Goal: Task Accomplishment & Management: Complete application form

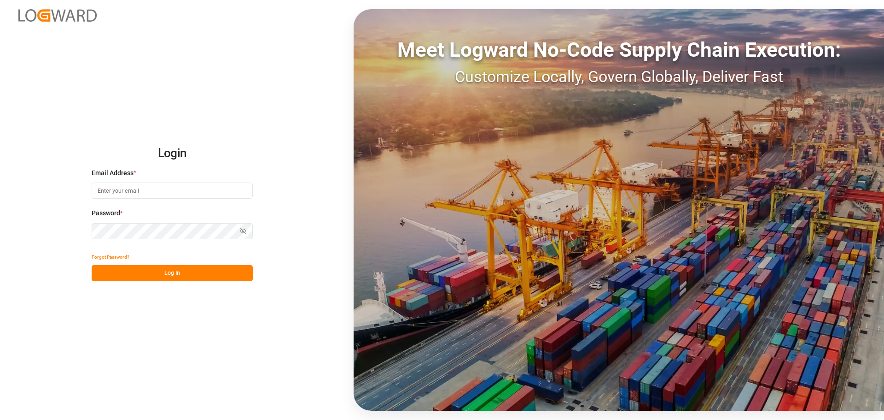
type input "[EMAIL_ADDRESS][PERSON_NAME][DOMAIN_NAME]"
click at [179, 271] on button "Log In" at bounding box center [172, 273] width 161 height 16
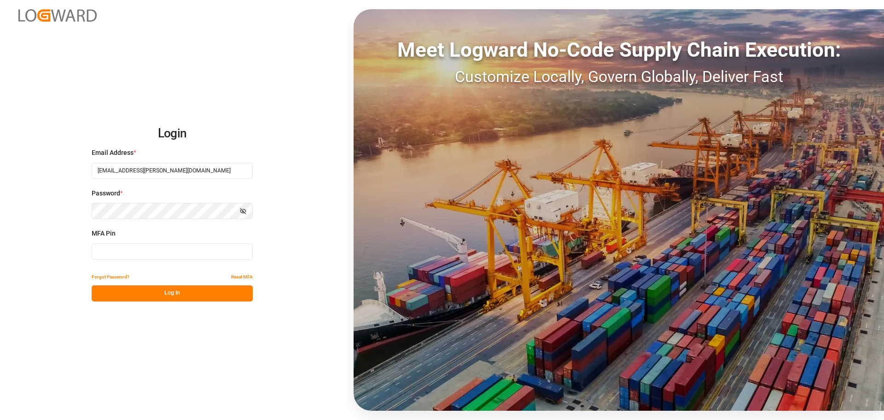
click at [119, 247] on input at bounding box center [172, 251] width 161 height 16
type input "652185"
click at [145, 292] on button "Log In" at bounding box center [172, 293] width 161 height 16
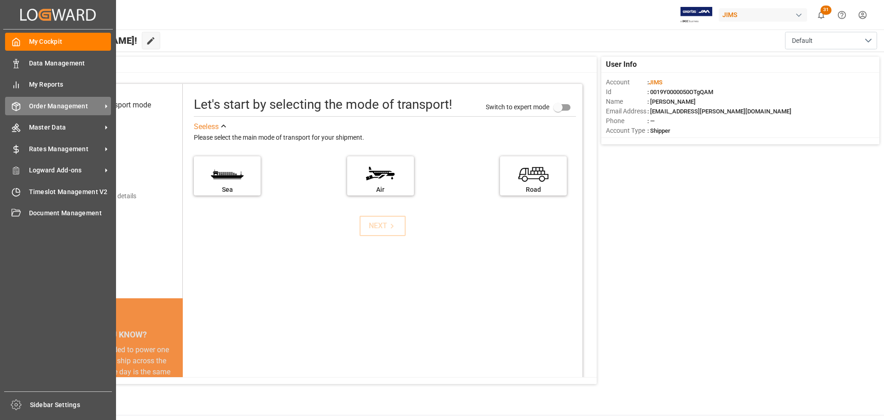
click at [37, 103] on span "Order Management" at bounding box center [65, 106] width 73 height 10
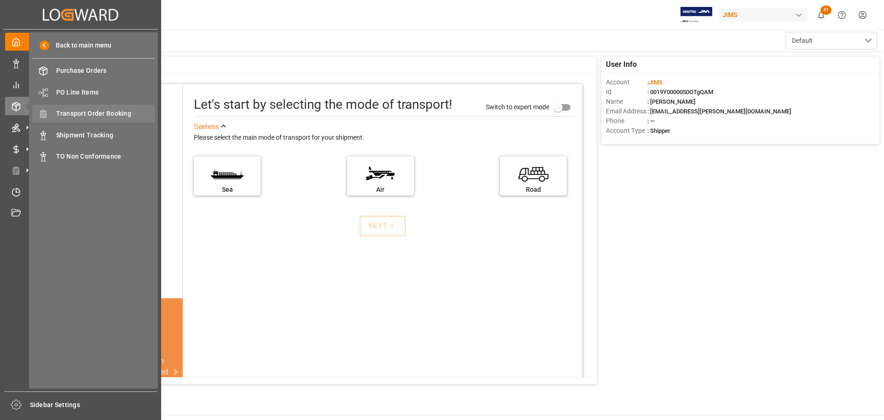
click at [109, 113] on span "Transport Order Booking" at bounding box center [105, 114] width 99 height 10
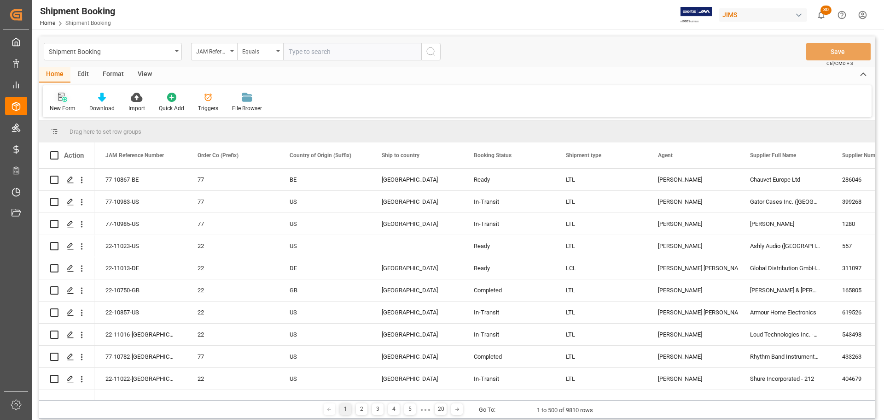
click at [60, 103] on div "New Form" at bounding box center [63, 102] width 40 height 20
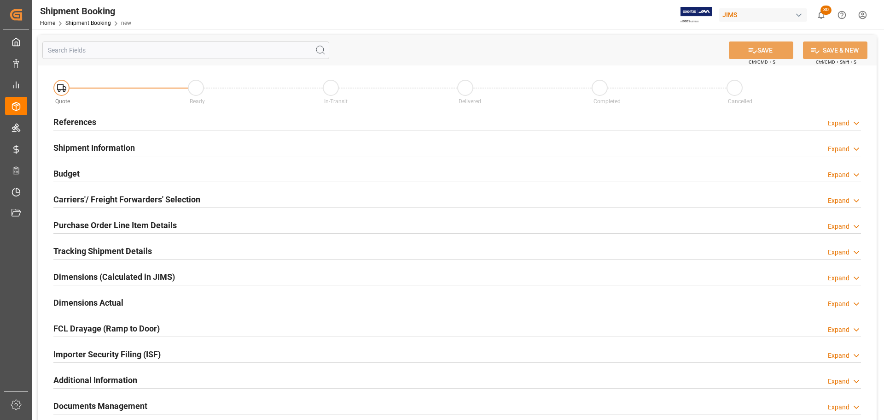
click at [139, 123] on div "References Expand" at bounding box center [457, 121] width 808 height 18
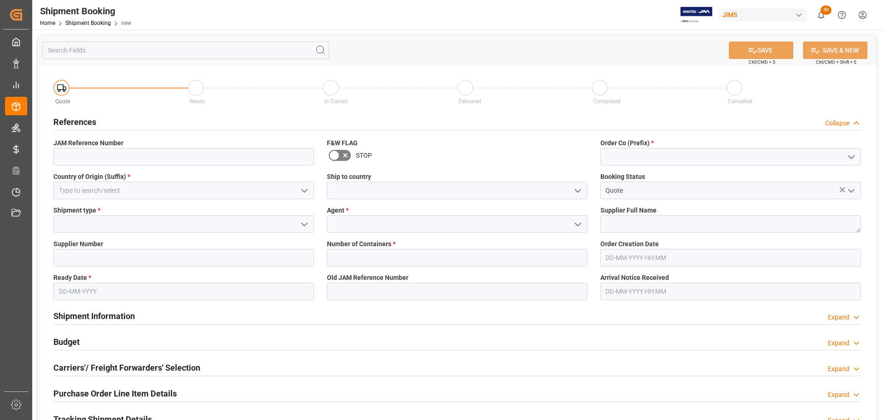
click at [654, 164] on div "Order Co (Prefix) *" at bounding box center [731, 152] width 274 height 34
click at [655, 160] on input at bounding box center [731, 157] width 261 height 18
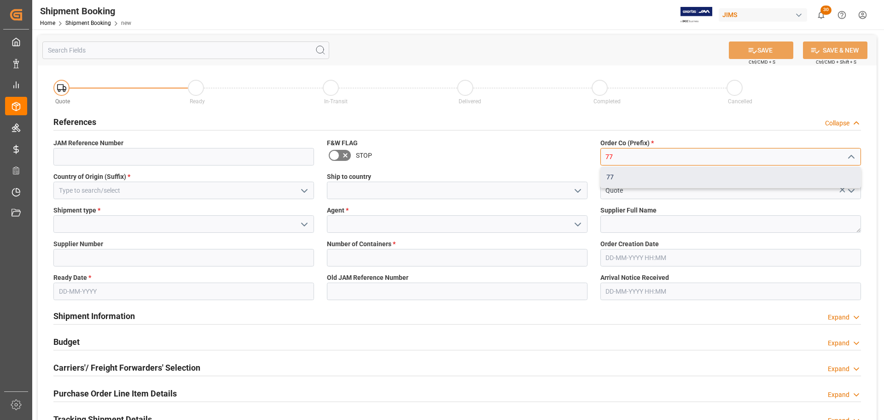
click at [650, 176] on div "77" at bounding box center [731, 177] width 260 height 21
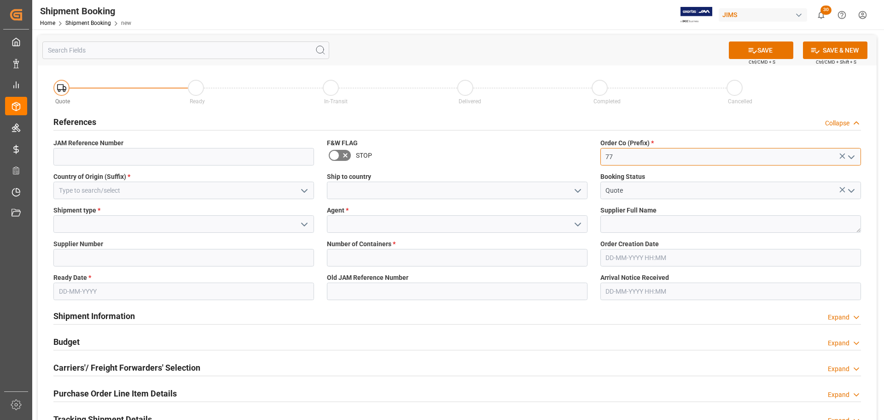
type input "77"
click at [138, 190] on input at bounding box center [183, 190] width 261 height 18
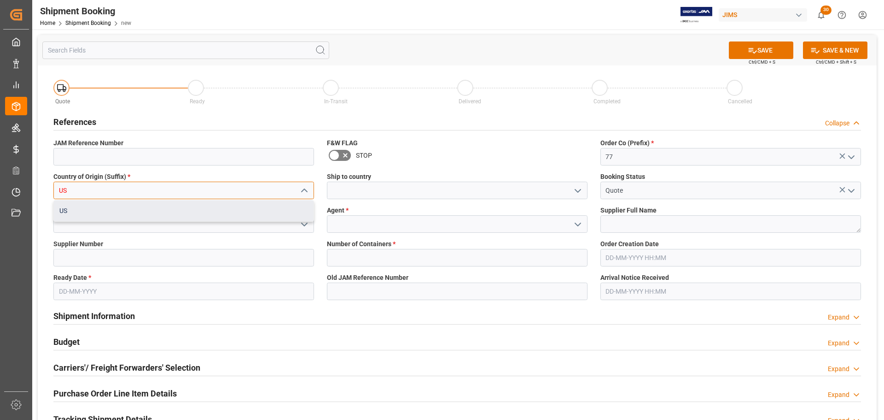
click at [133, 209] on div "US" at bounding box center [184, 210] width 260 height 21
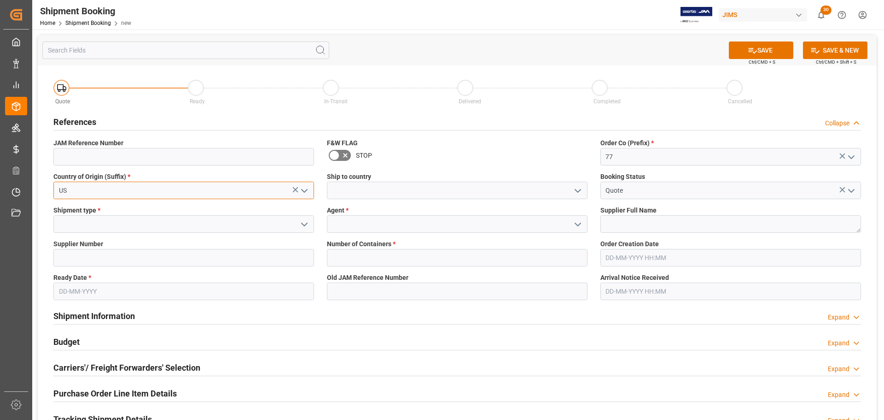
type input "US"
click at [360, 189] on input at bounding box center [457, 190] width 261 height 18
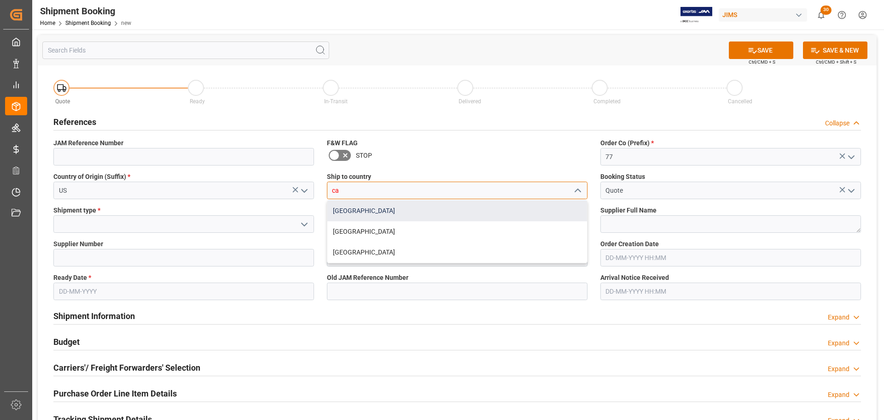
click at [356, 206] on div "[GEOGRAPHIC_DATA]" at bounding box center [458, 210] width 260 height 21
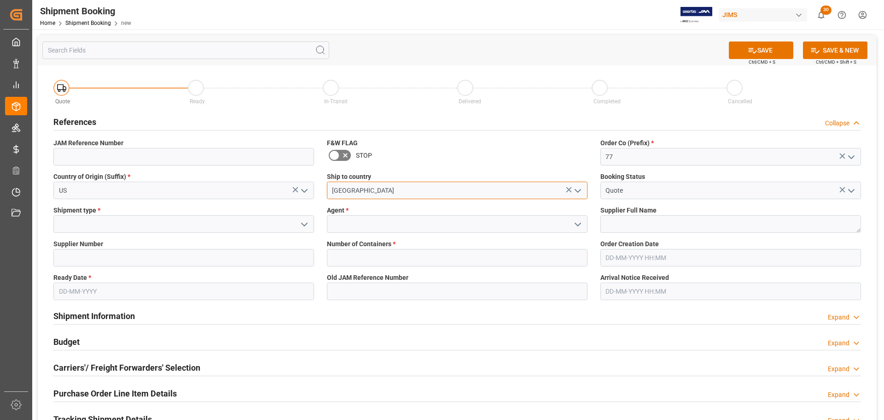
type input "[GEOGRAPHIC_DATA]"
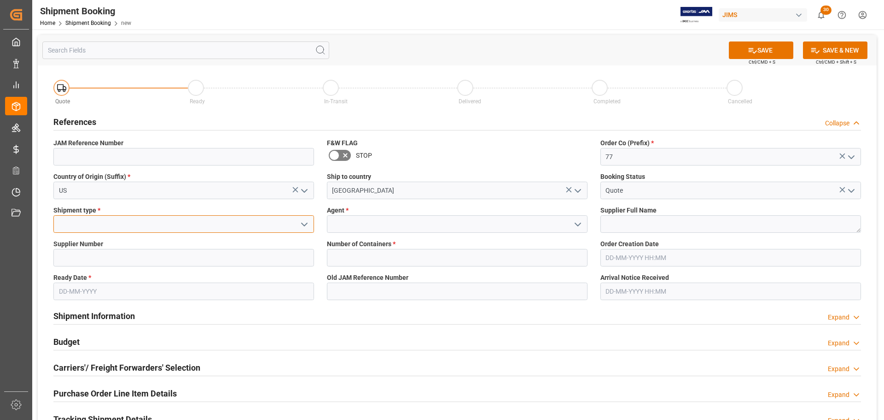
click at [120, 224] on input at bounding box center [183, 224] width 261 height 18
click at [116, 242] on div "LTL" at bounding box center [184, 244] width 260 height 21
type input "LTL"
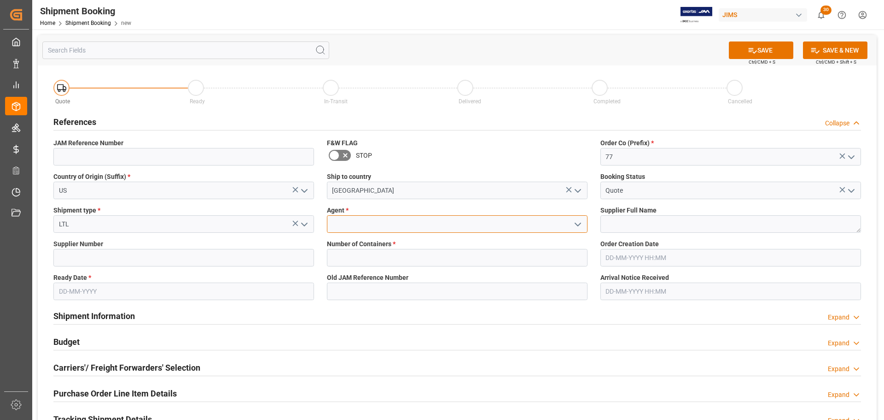
click at [376, 222] on input at bounding box center [457, 224] width 261 height 18
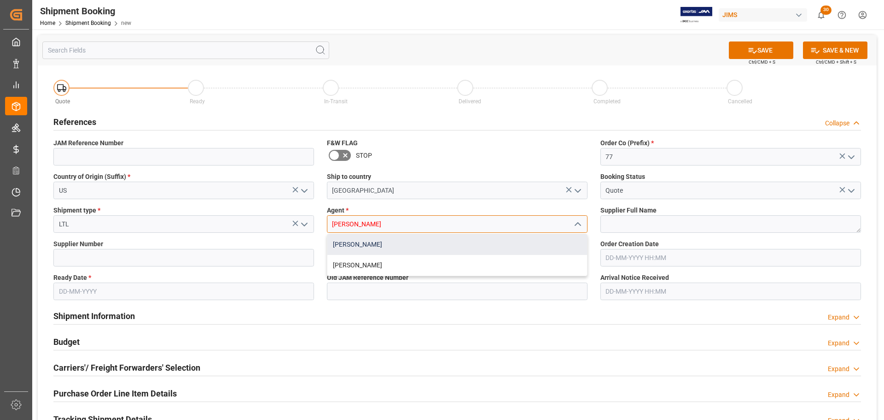
click at [369, 246] on div "[PERSON_NAME]" at bounding box center [458, 244] width 260 height 21
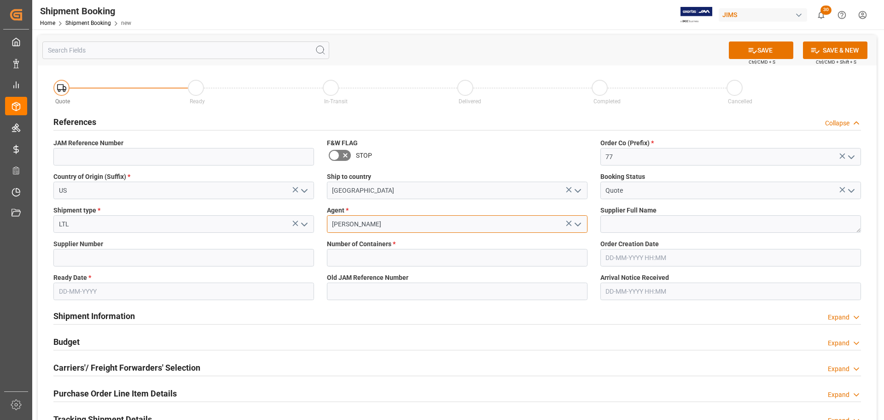
type input "[PERSON_NAME]"
click at [139, 287] on input "text" at bounding box center [183, 291] width 261 height 18
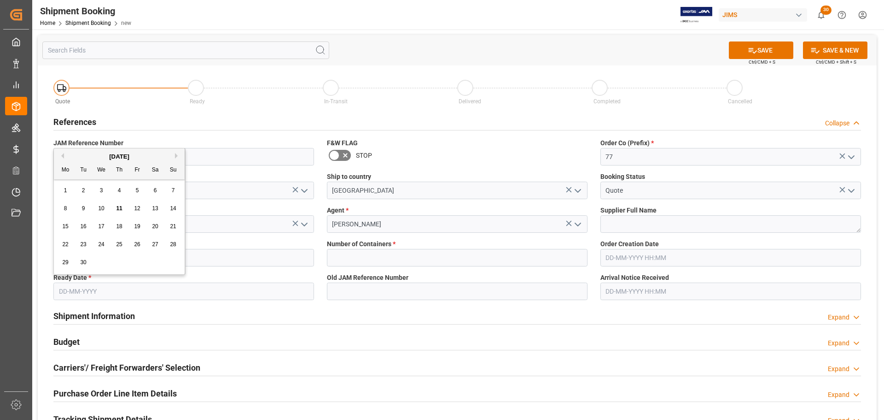
click at [121, 206] on span "11" at bounding box center [119, 208] width 6 height 6
type input "[DATE]"
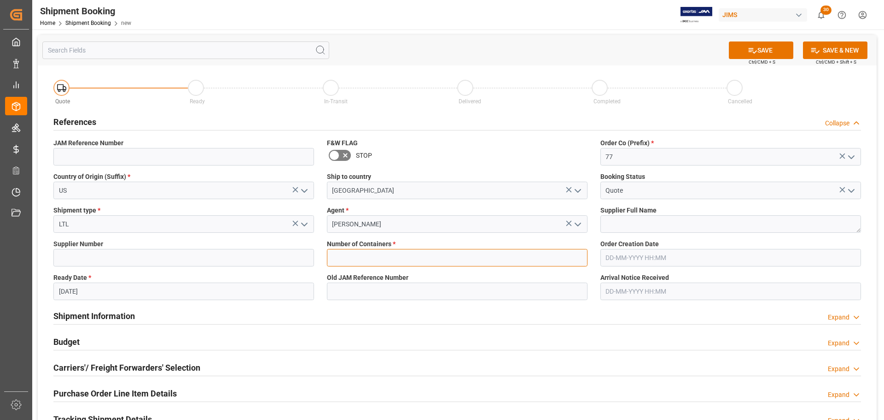
click at [375, 257] on input "text" at bounding box center [457, 258] width 261 height 18
type input "0"
click at [758, 47] on button "SAVE" at bounding box center [761, 50] width 64 height 18
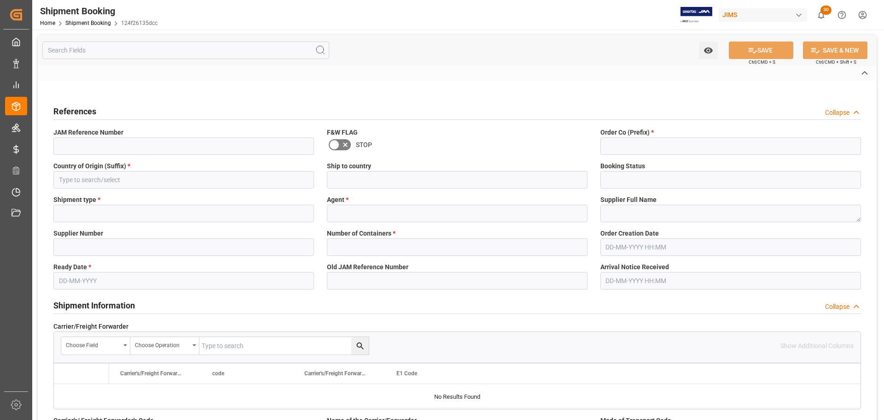
type input "77-11024-[GEOGRAPHIC_DATA]"
type input "77"
type input "US"
type input "[GEOGRAPHIC_DATA]"
type input "Quote"
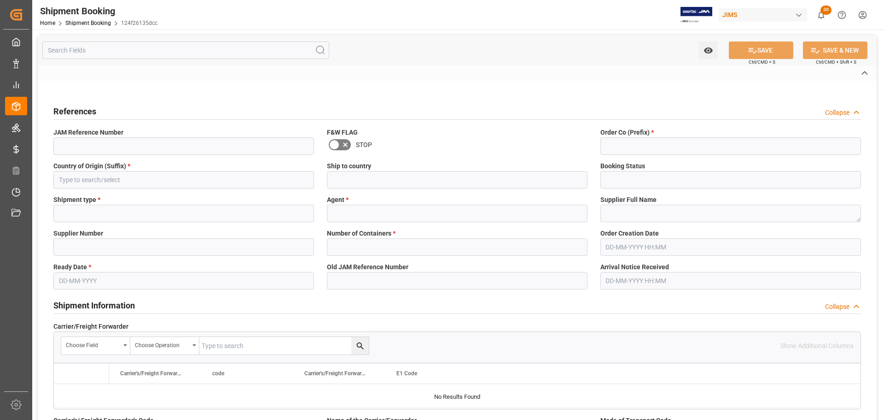
type input "LTL"
type input "[PERSON_NAME]"
type input "0"
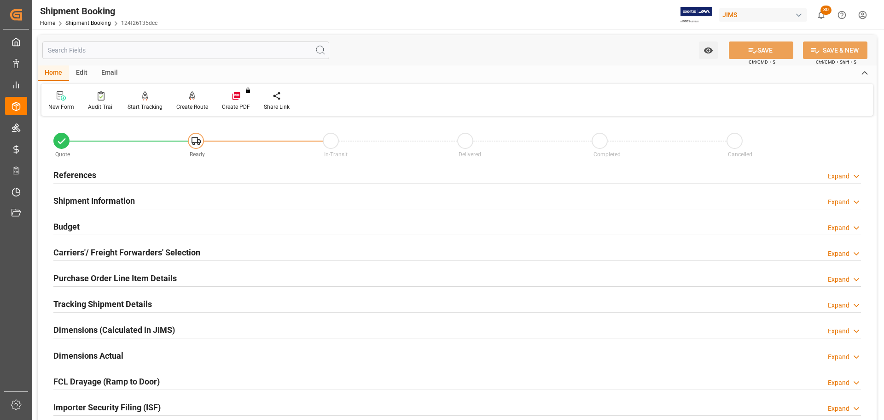
type input "[DATE]"
click at [135, 170] on div "References Expand" at bounding box center [457, 174] width 808 height 18
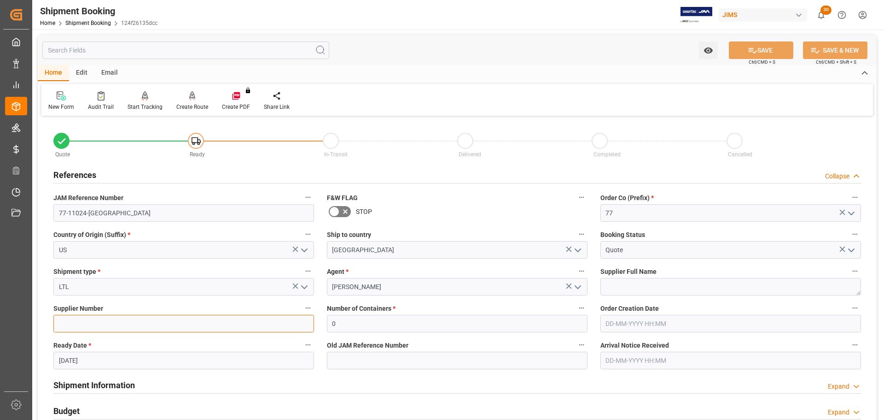
click at [95, 322] on input at bounding box center [183, 324] width 261 height 18
paste input "1193"
type input "1193"
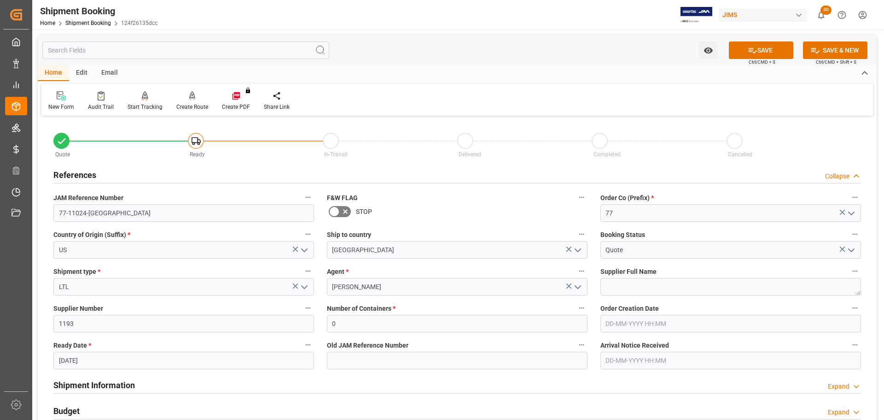
click at [832, 141] on div "Cancelled" at bounding box center [794, 146] width 135 height 26
click at [638, 283] on textarea at bounding box center [731, 287] width 261 height 18
paste textarea "KHS America"
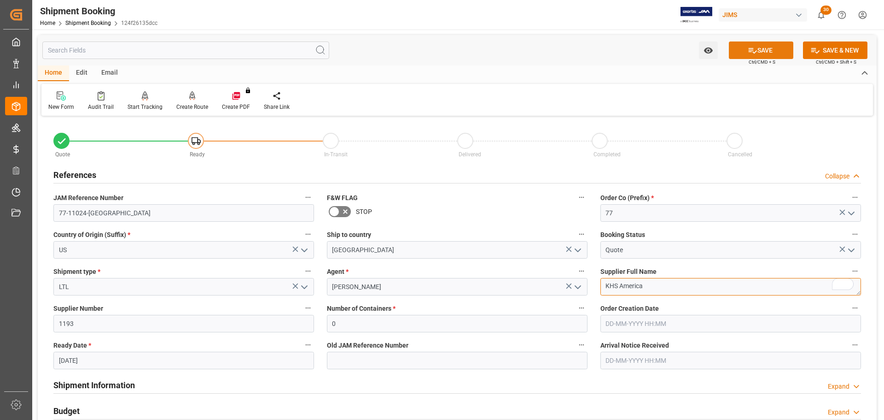
type textarea "KHS America"
click at [758, 45] on button "SAVE" at bounding box center [761, 50] width 64 height 18
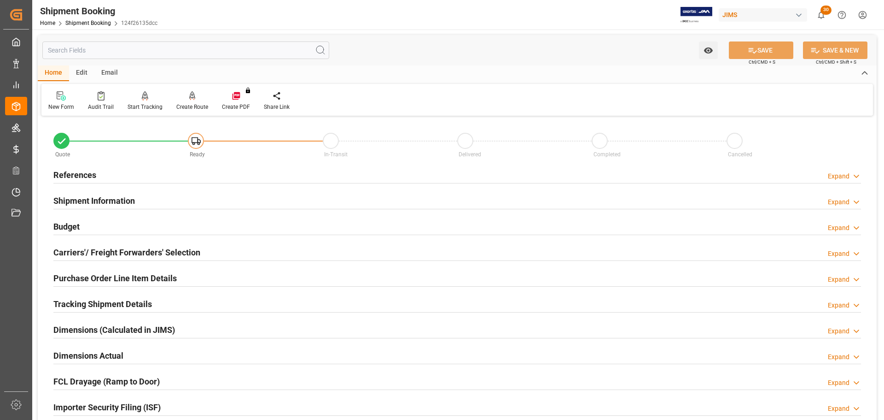
click at [176, 228] on div "Budget Expand" at bounding box center [457, 226] width 808 height 18
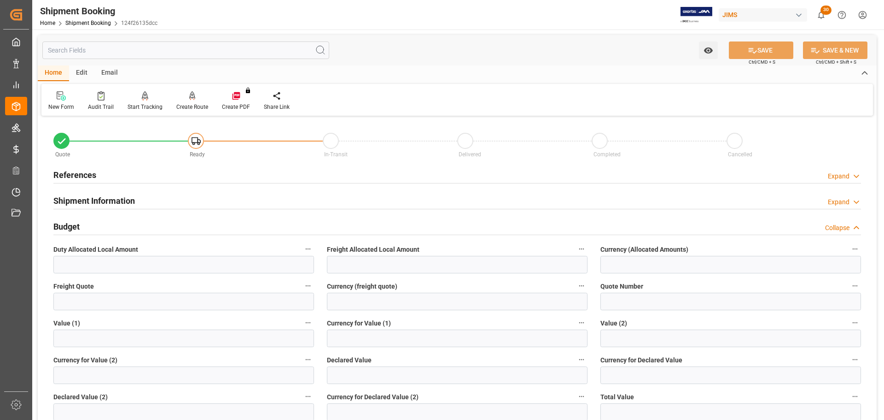
click at [139, 221] on div "Budget Collapse" at bounding box center [457, 226] width 808 height 18
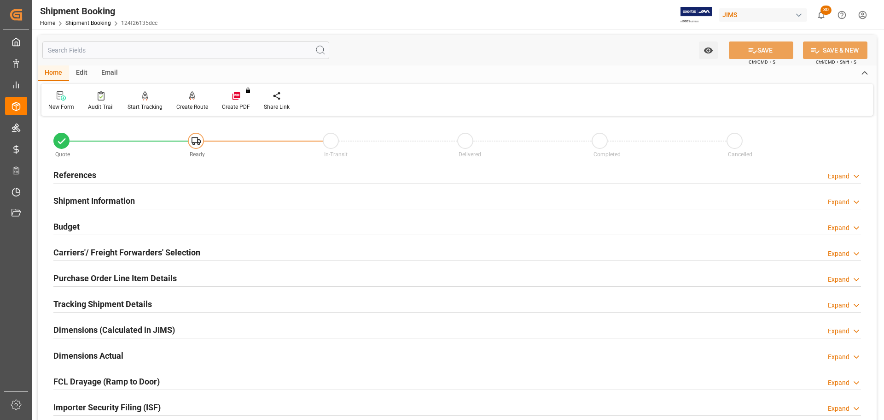
click at [145, 204] on div "Shipment Information Expand" at bounding box center [457, 200] width 808 height 18
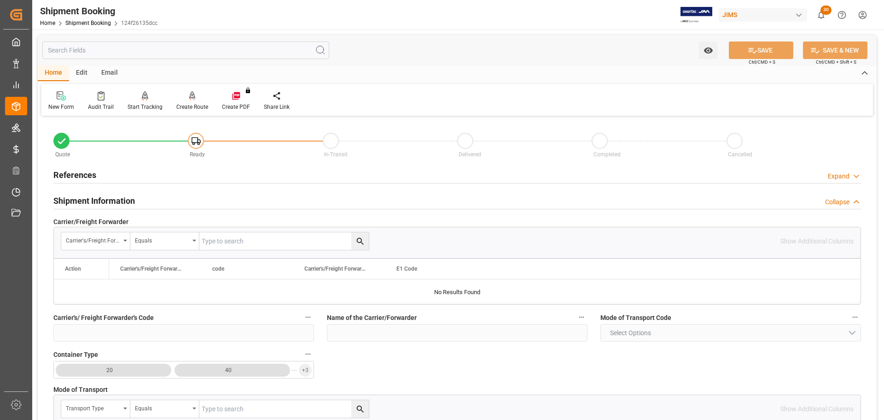
click at [153, 199] on div "Shipment Information Collapse" at bounding box center [457, 200] width 808 height 18
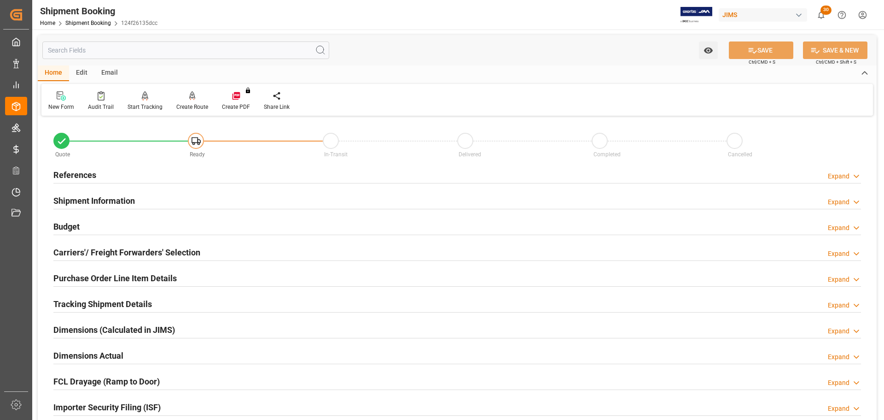
click at [164, 254] on h2 "Carriers'/ Freight Forwarders' Selection" at bounding box center [126, 252] width 147 height 12
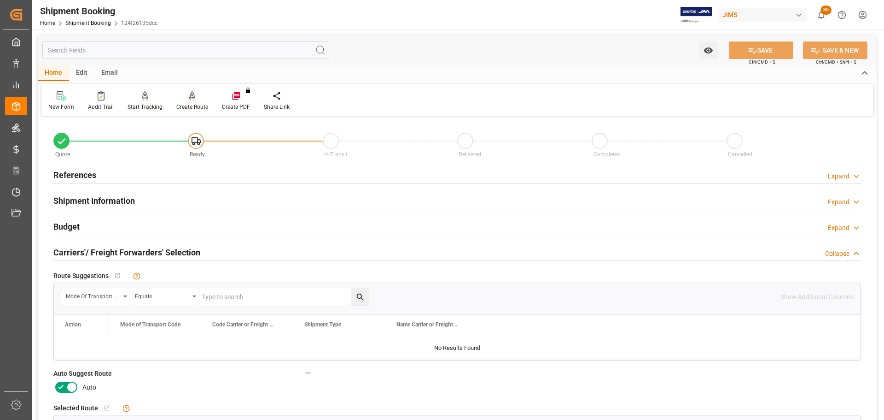
click at [186, 249] on h2 "Carriers'/ Freight Forwarders' Selection" at bounding box center [126, 252] width 147 height 12
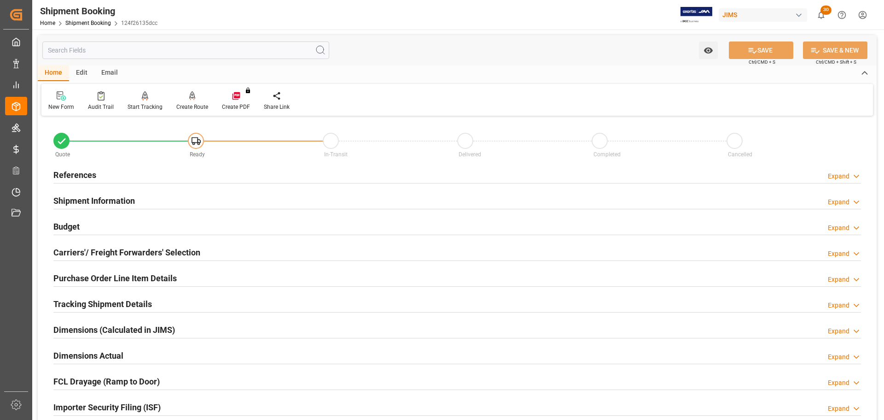
click at [154, 172] on div "References Expand" at bounding box center [457, 174] width 808 height 18
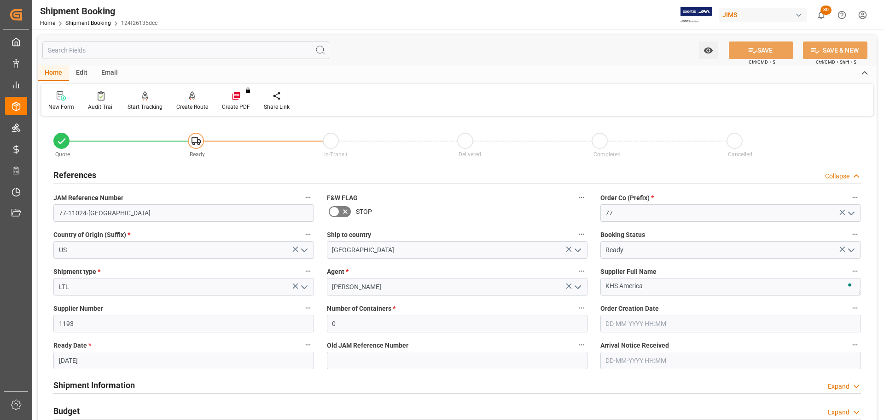
click at [154, 172] on div "References Collapse" at bounding box center [457, 174] width 808 height 18
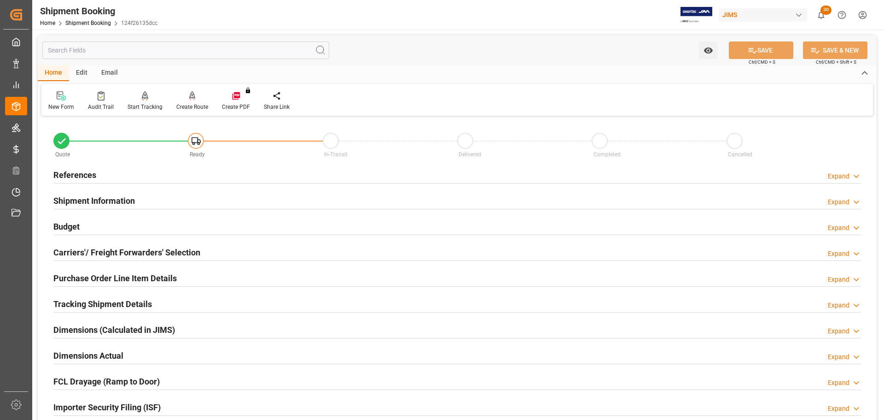
click at [135, 255] on h2 "Carriers'/ Freight Forwarders' Selection" at bounding box center [126, 252] width 147 height 12
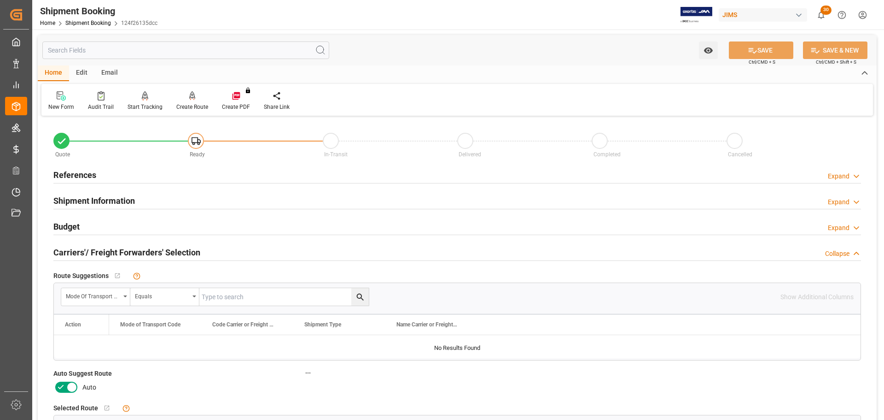
click at [64, 387] on icon at bounding box center [60, 386] width 11 height 11
click at [0, 0] on input "checkbox" at bounding box center [0, 0] width 0 height 0
click at [758, 49] on button "SAVE" at bounding box center [761, 50] width 64 height 18
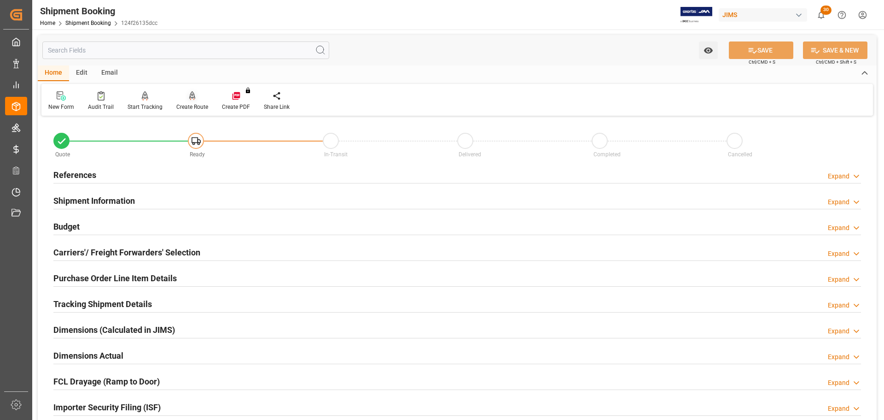
click at [195, 98] on div at bounding box center [192, 96] width 32 height 10
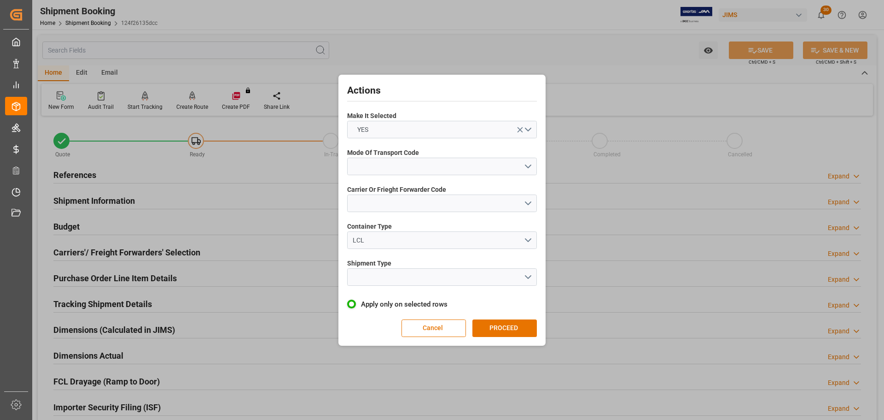
click at [457, 156] on label "Mode Of Transport Code" at bounding box center [442, 153] width 190 height 10
click at [456, 162] on button "open menu" at bounding box center [442, 167] width 190 height 18
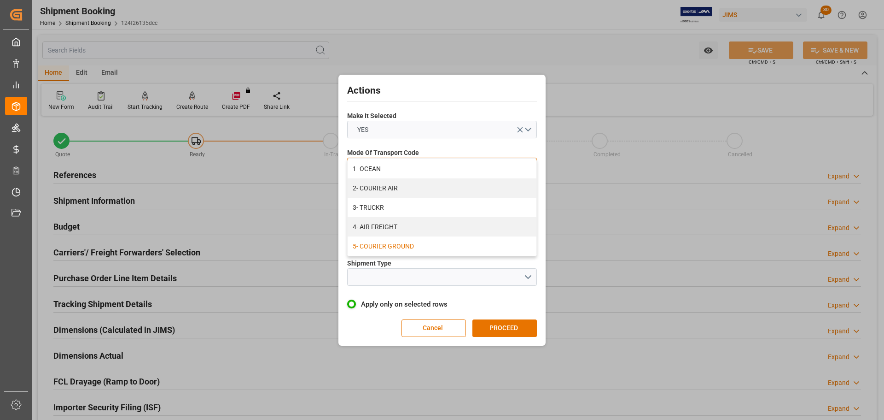
click at [421, 241] on div "5- COURIER GROUND" at bounding box center [442, 245] width 189 height 19
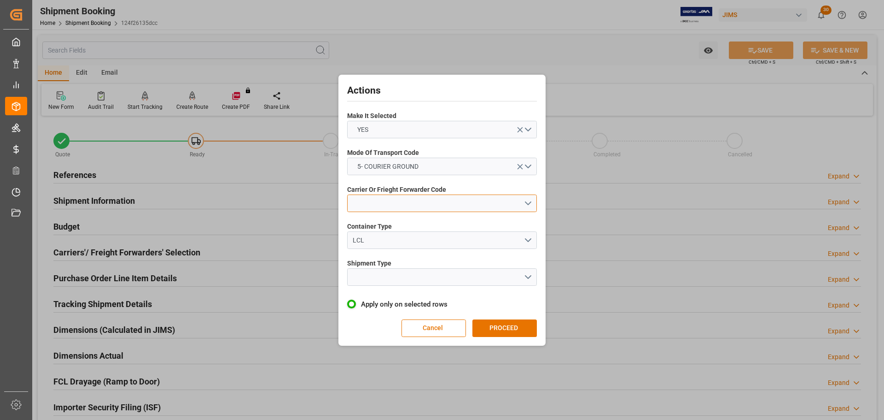
click at [417, 211] on button "open menu" at bounding box center [442, 203] width 190 height 18
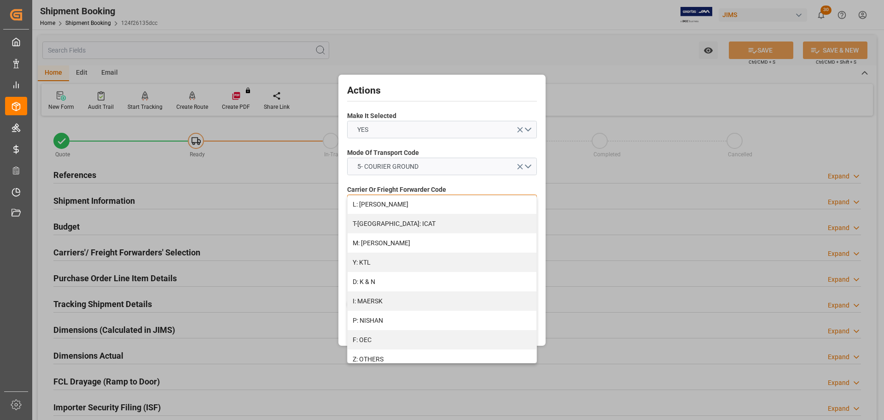
scroll to position [501, 0]
click at [400, 320] on div "R: UPS STANDARD GROUND" at bounding box center [442, 323] width 189 height 19
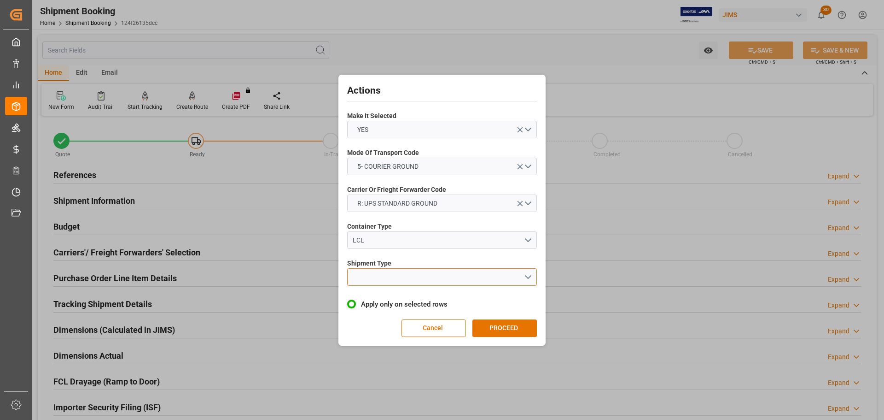
click at [396, 274] on button "open menu" at bounding box center [442, 277] width 190 height 18
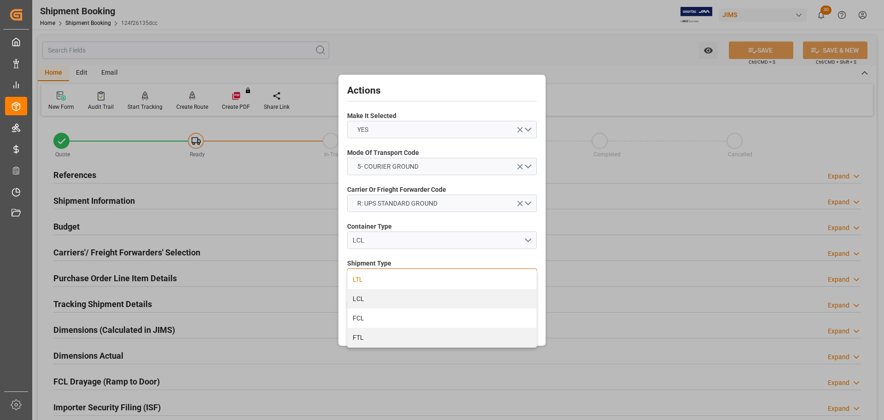
click at [394, 284] on div "LTL" at bounding box center [442, 278] width 189 height 19
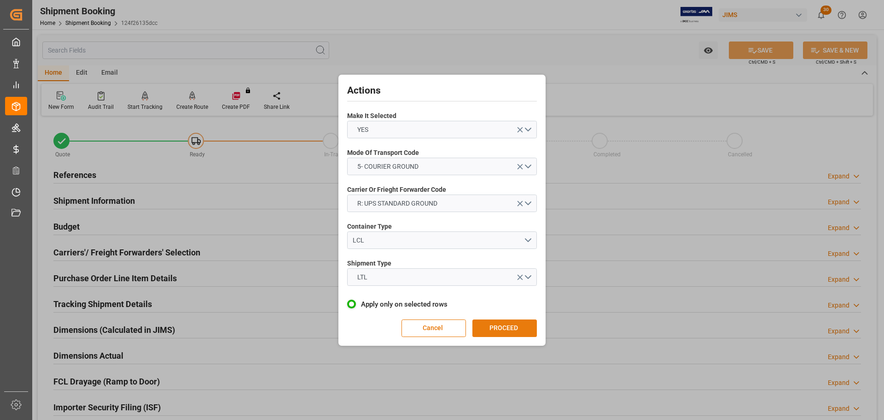
click at [492, 335] on button "PROCEED" at bounding box center [505, 328] width 64 height 18
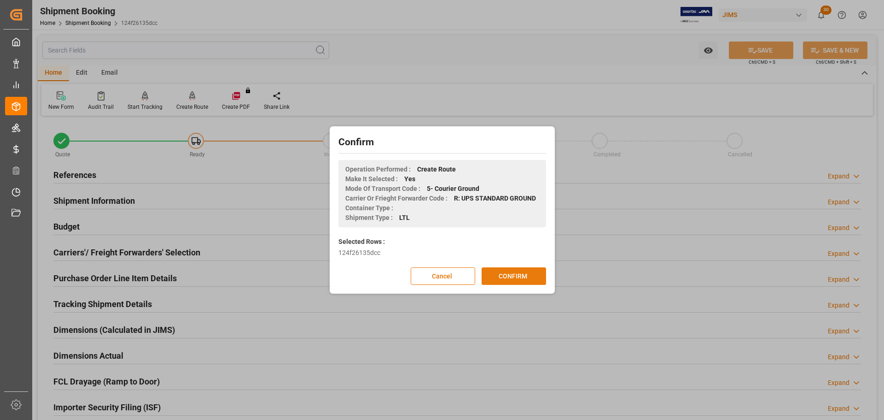
click at [504, 279] on button "CONFIRM" at bounding box center [514, 276] width 64 height 18
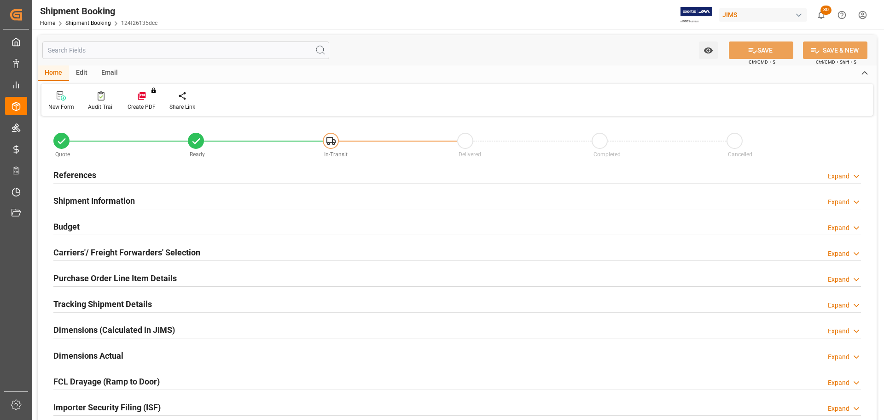
type input "0"
type input "[DATE]"
click at [132, 178] on div "References Expand" at bounding box center [457, 174] width 808 height 18
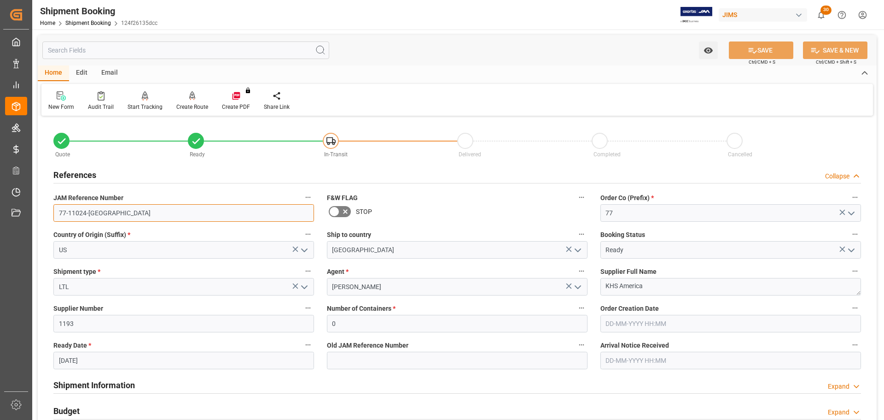
drag, startPoint x: 136, startPoint y: 210, endPoint x: 45, endPoint y: 210, distance: 91.7
click at [45, 210] on div "Quote Ready In-Transit Delivered Completed Cancelled References Collapse JAM Re…" at bounding box center [457, 404] width 839 height 573
click at [158, 176] on div "References Collapse" at bounding box center [457, 174] width 808 height 18
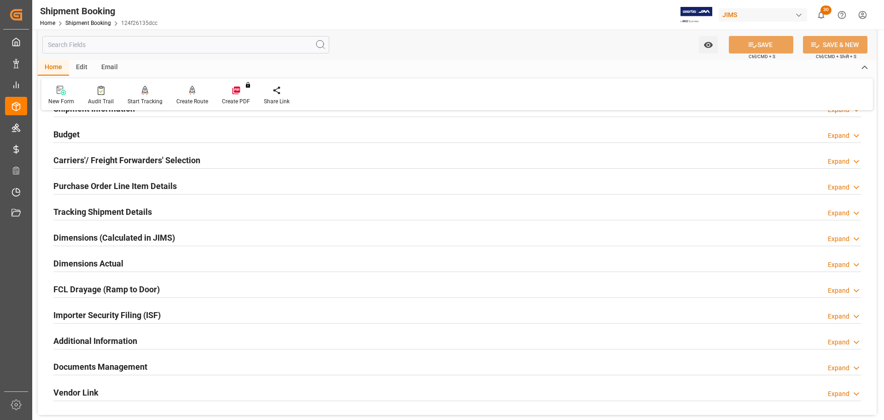
scroll to position [46, 0]
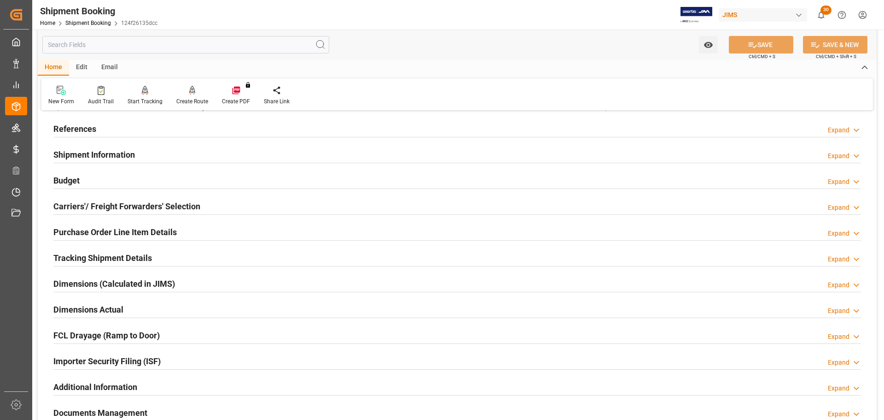
click at [162, 181] on div "Budget Expand" at bounding box center [457, 180] width 808 height 18
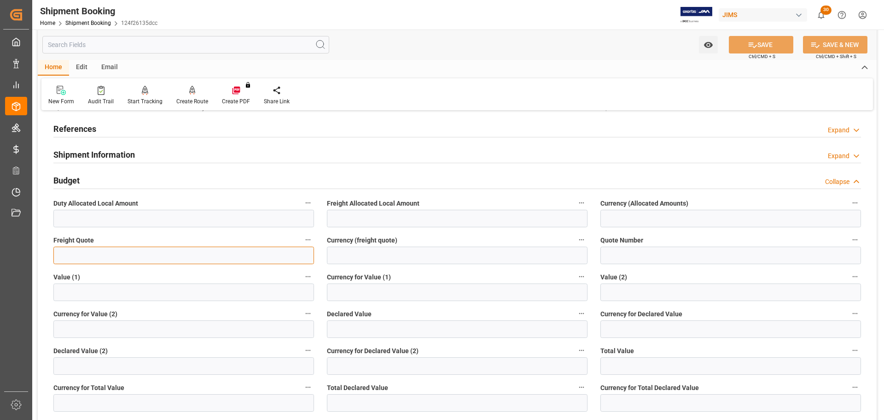
click at [126, 250] on input "text" at bounding box center [183, 255] width 261 height 18
type input "100"
click at [403, 255] on input at bounding box center [457, 255] width 261 height 18
type input "CAD"
click at [763, 47] on button "SAVE" at bounding box center [761, 45] width 64 height 18
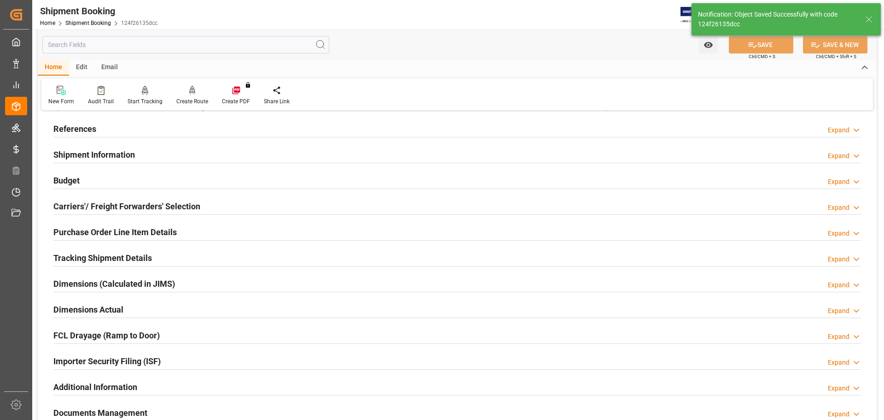
click at [111, 150] on h2 "Shipment Information" at bounding box center [94, 154] width 82 height 12
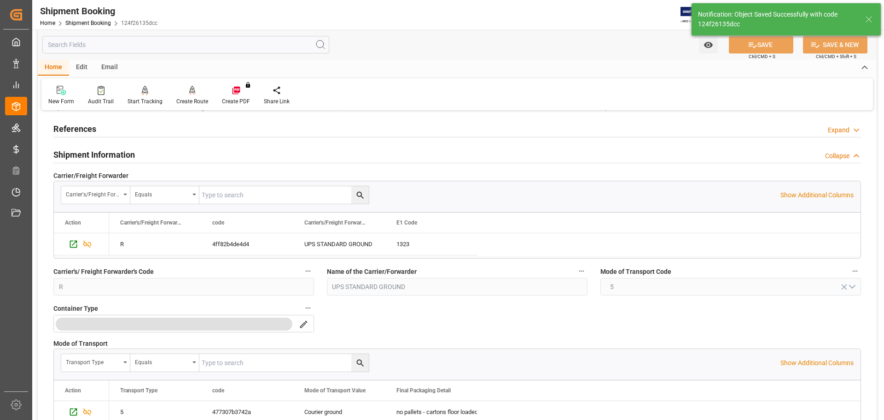
click at [120, 148] on h2 "Shipment Information" at bounding box center [94, 154] width 82 height 12
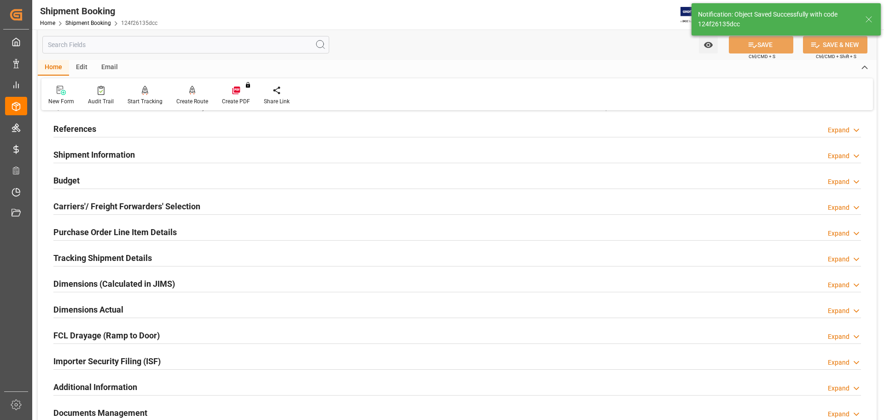
click at [117, 177] on div "Budget Expand" at bounding box center [457, 180] width 808 height 18
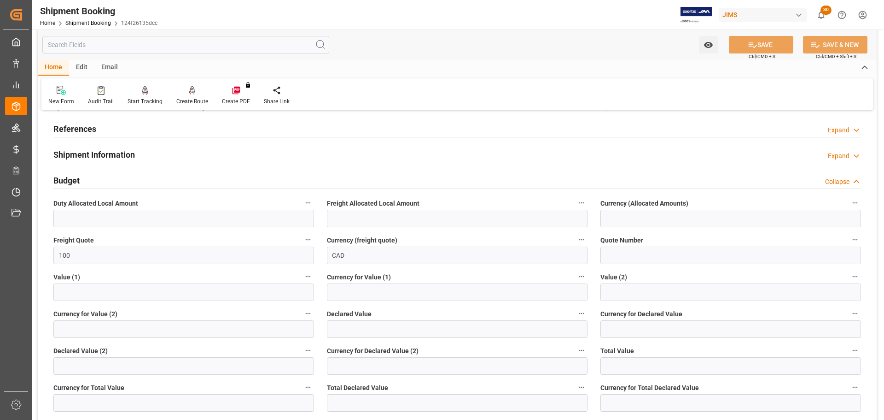
click at [117, 177] on div "Budget Collapse" at bounding box center [457, 180] width 808 height 18
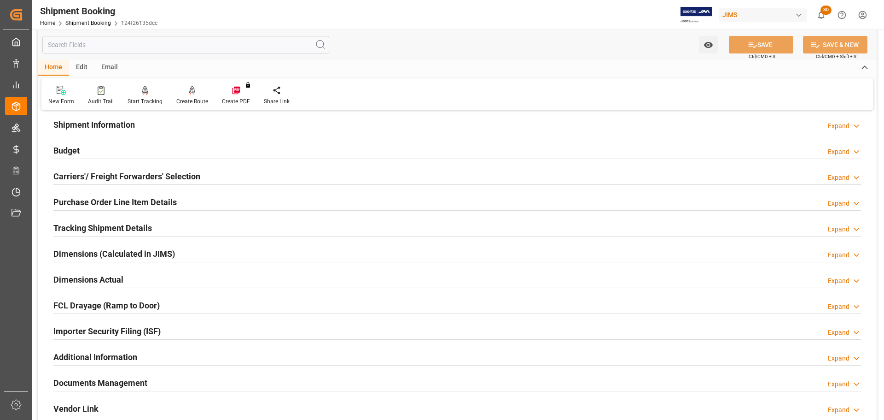
scroll to position [92, 0]
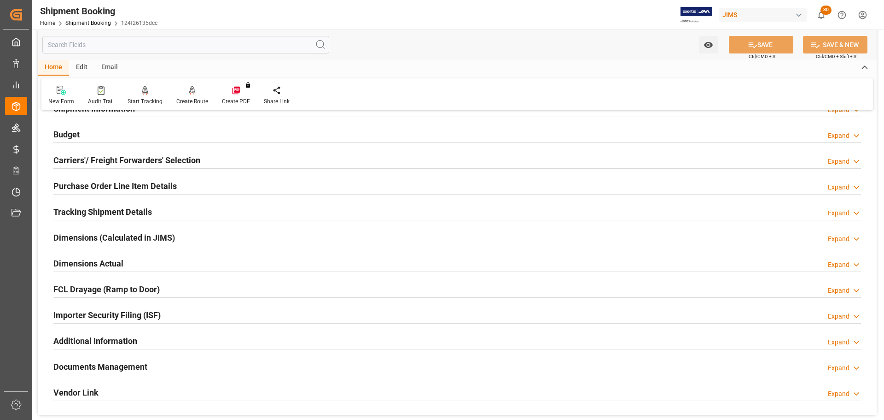
click at [117, 177] on div "Purchase Order Line Item Details" at bounding box center [114, 185] width 123 height 18
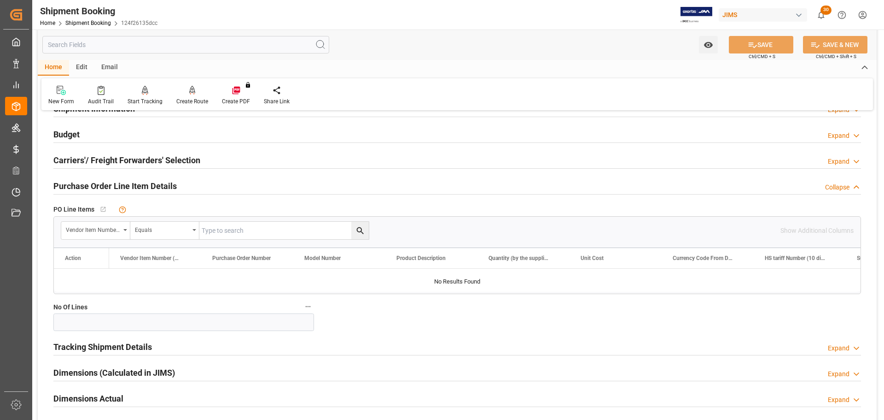
click at [135, 180] on h2 "Purchase Order Line Item Details" at bounding box center [114, 186] width 123 height 12
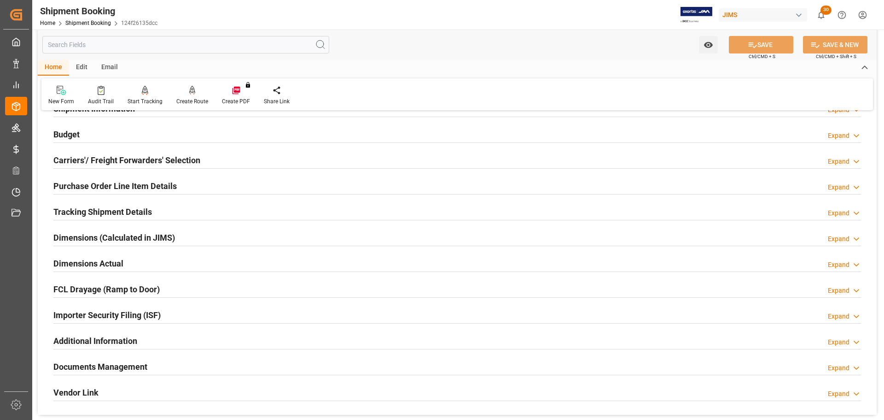
click at [132, 206] on h2 "Tracking Shipment Details" at bounding box center [102, 211] width 99 height 12
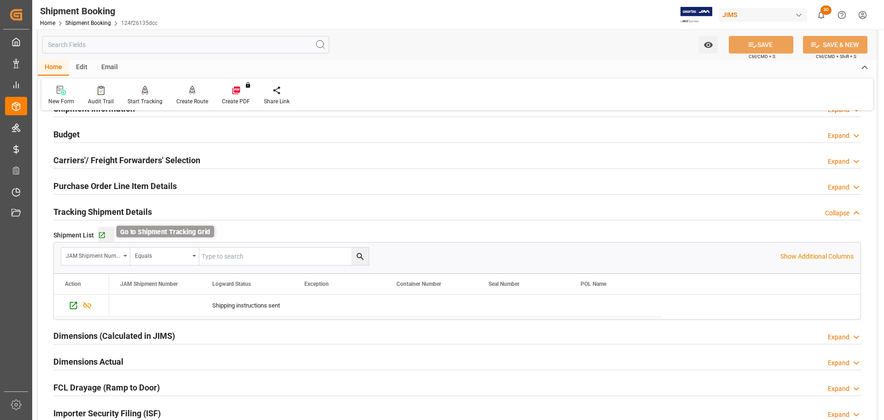
click at [105, 234] on icon "button" at bounding box center [102, 235] width 8 height 8
click at [138, 211] on h2 "Tracking Shipment Details" at bounding box center [102, 211] width 99 height 12
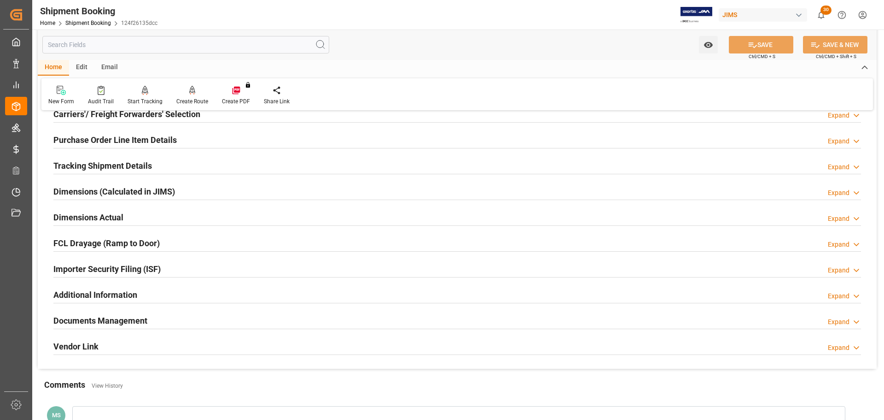
click at [129, 212] on div "Dimensions Actual Expand" at bounding box center [457, 217] width 808 height 18
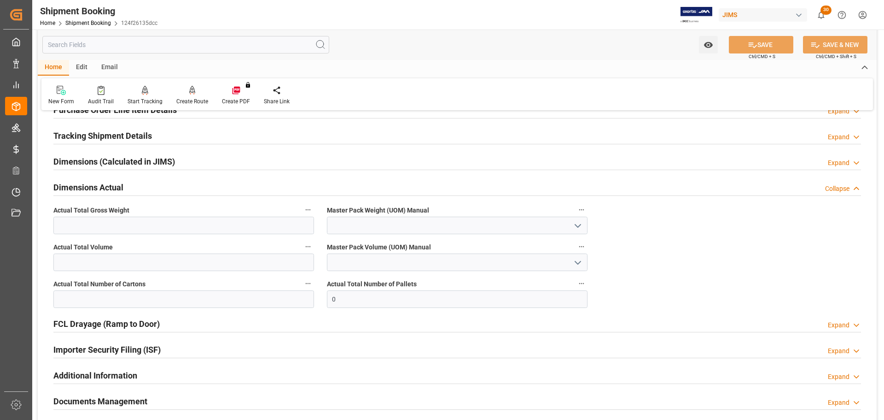
scroll to position [184, 0]
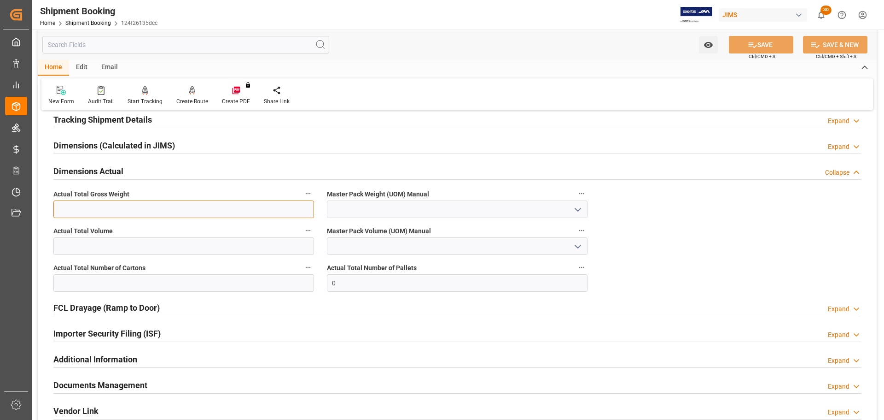
click at [145, 206] on input "text" at bounding box center [183, 209] width 261 height 18
type input "122"
click at [581, 209] on icon "open menu" at bounding box center [578, 209] width 11 height 11
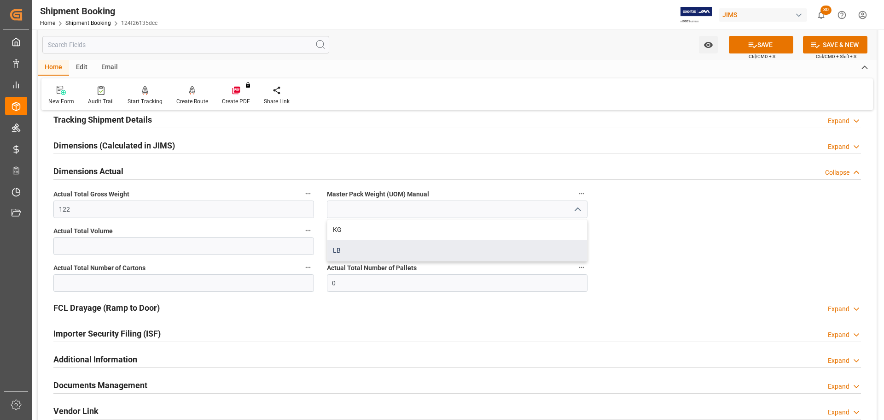
click at [392, 248] on div "LB" at bounding box center [458, 250] width 260 height 21
type input "LB"
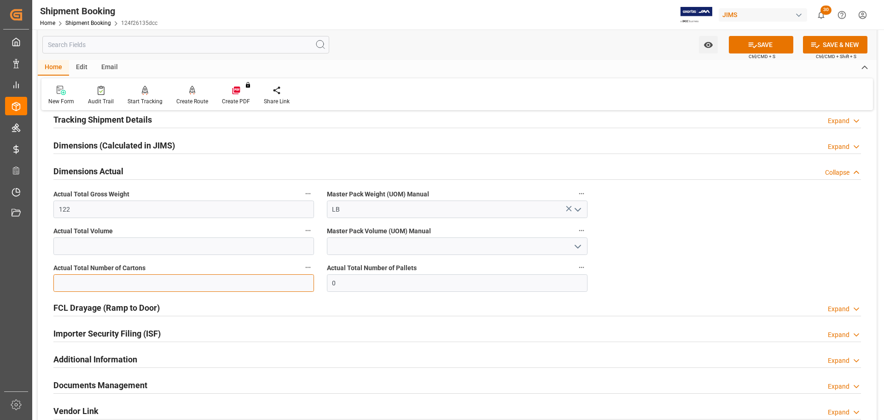
drag, startPoint x: 182, startPoint y: 280, endPoint x: 191, endPoint y: 275, distance: 9.9
click at [182, 280] on input "text" at bounding box center [183, 283] width 261 height 18
type input "5"
click at [769, 46] on button "SAVE" at bounding box center [761, 45] width 64 height 18
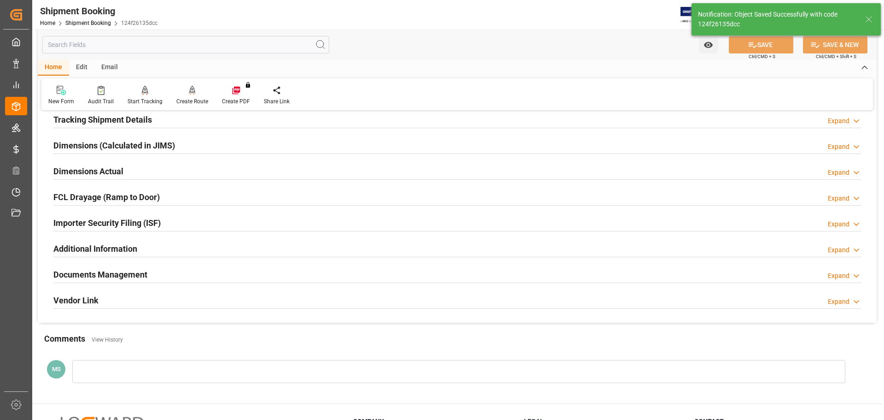
scroll to position [230, 0]
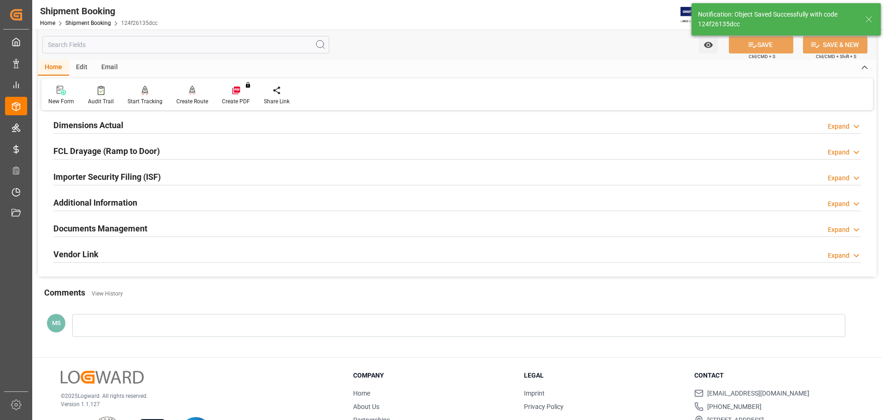
click at [201, 222] on div "Documents Management Expand" at bounding box center [457, 228] width 808 height 18
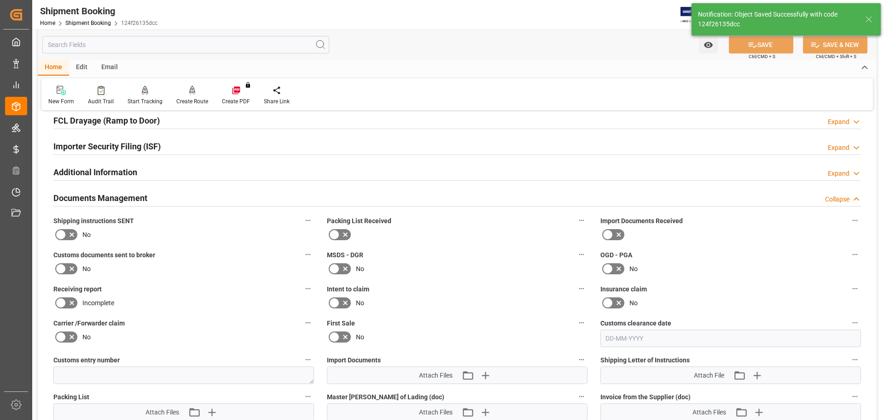
scroll to position [276, 0]
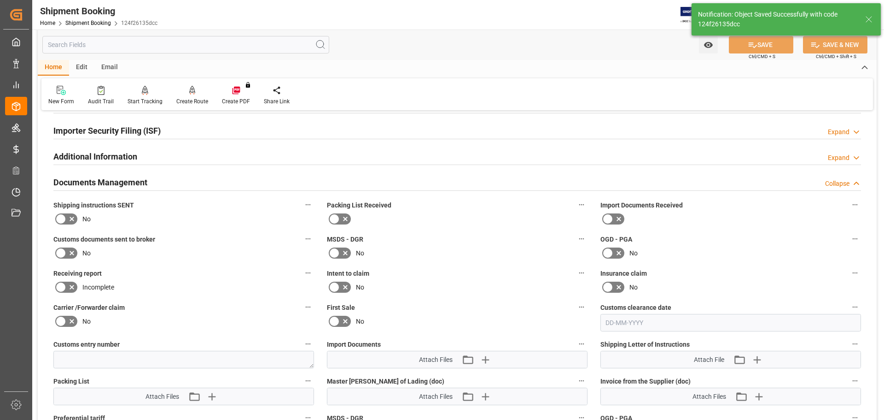
click at [69, 216] on icon at bounding box center [71, 218] width 11 height 11
click at [0, 0] on input "checkbox" at bounding box center [0, 0] width 0 height 0
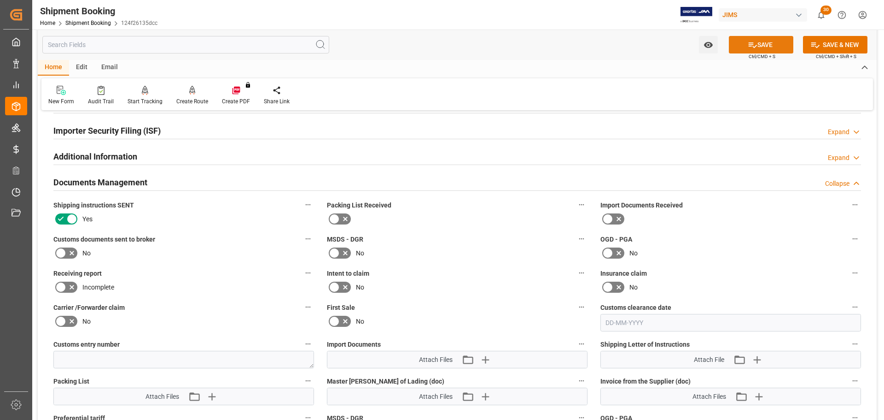
click at [760, 43] on button "SAVE" at bounding box center [761, 45] width 64 height 18
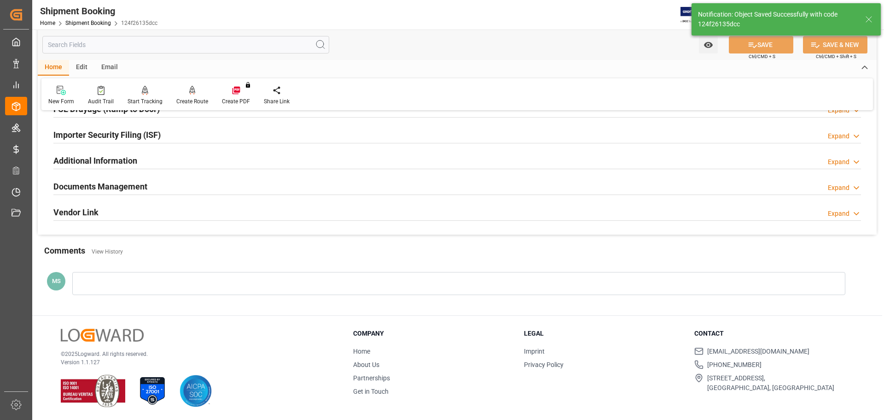
scroll to position [272, 0]
click at [201, 190] on div "Documents Management Expand" at bounding box center [457, 186] width 808 height 18
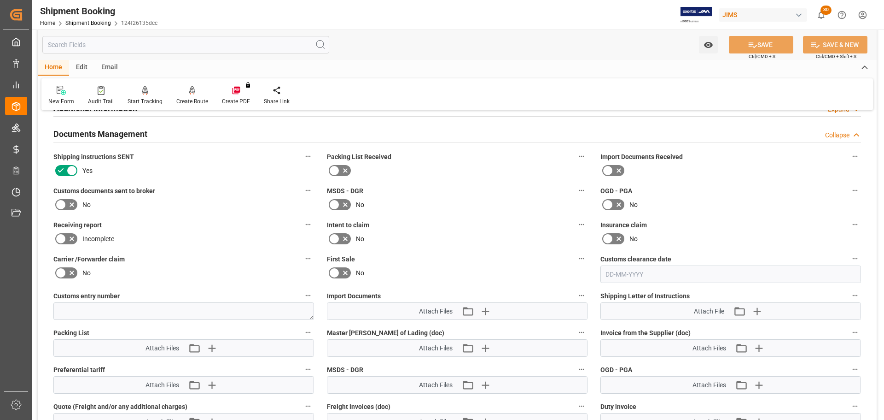
scroll to position [230, 0]
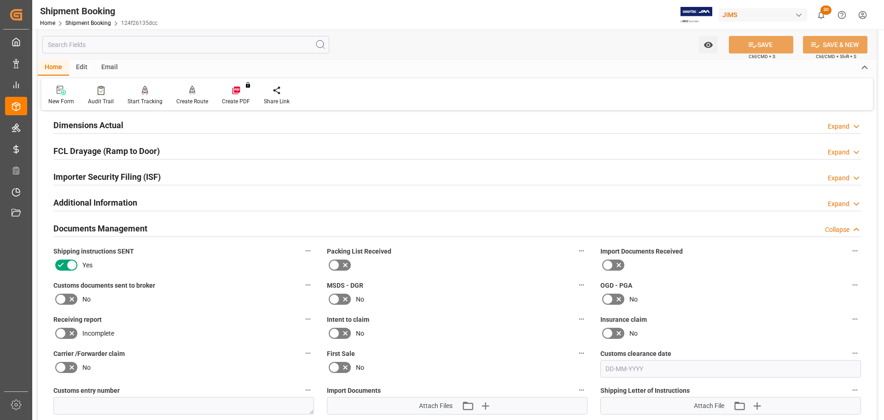
click at [213, 233] on div "Documents Management Collapse" at bounding box center [457, 228] width 808 height 18
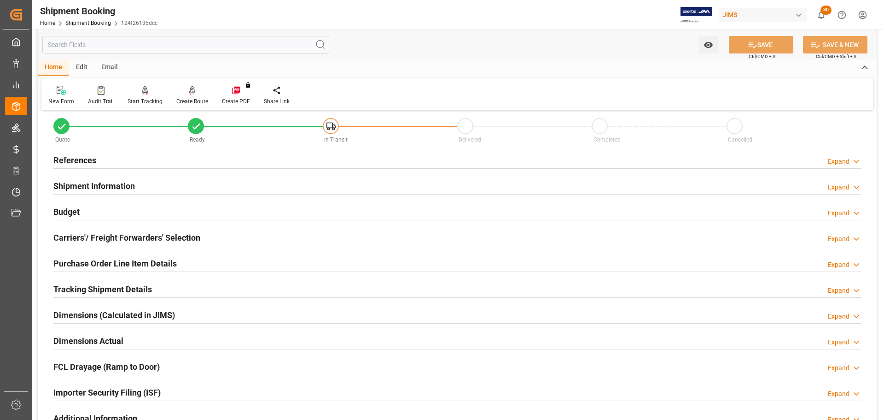
scroll to position [0, 0]
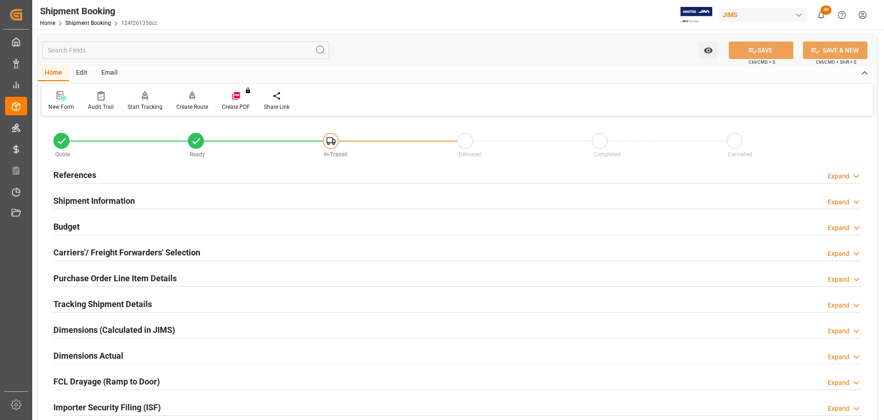
click at [131, 172] on div "References Expand" at bounding box center [457, 174] width 808 height 18
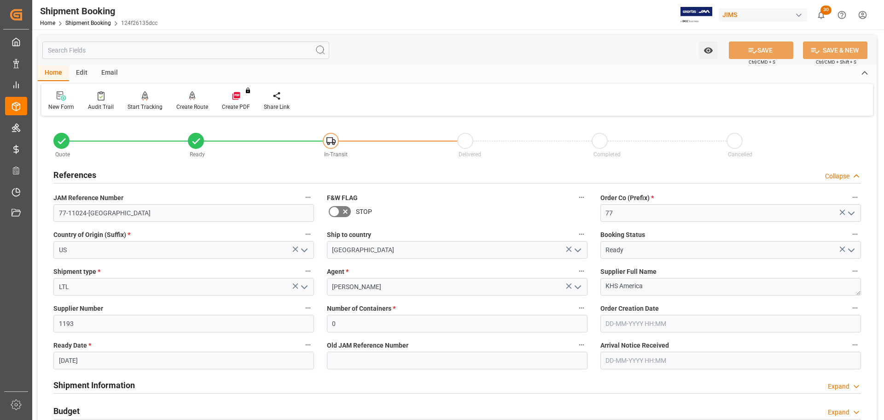
click at [131, 172] on div "References Collapse" at bounding box center [457, 174] width 808 height 18
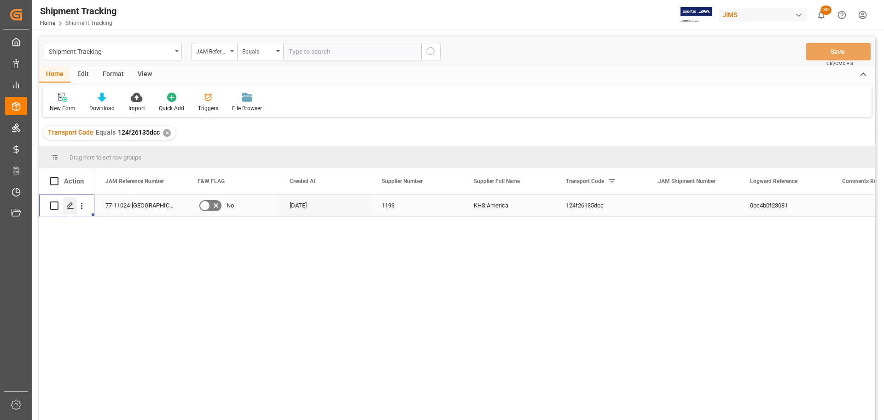
click at [71, 204] on icon "Press SPACE to select this row." at bounding box center [70, 205] width 7 height 7
